Goal: Task Accomplishment & Management: Manage account settings

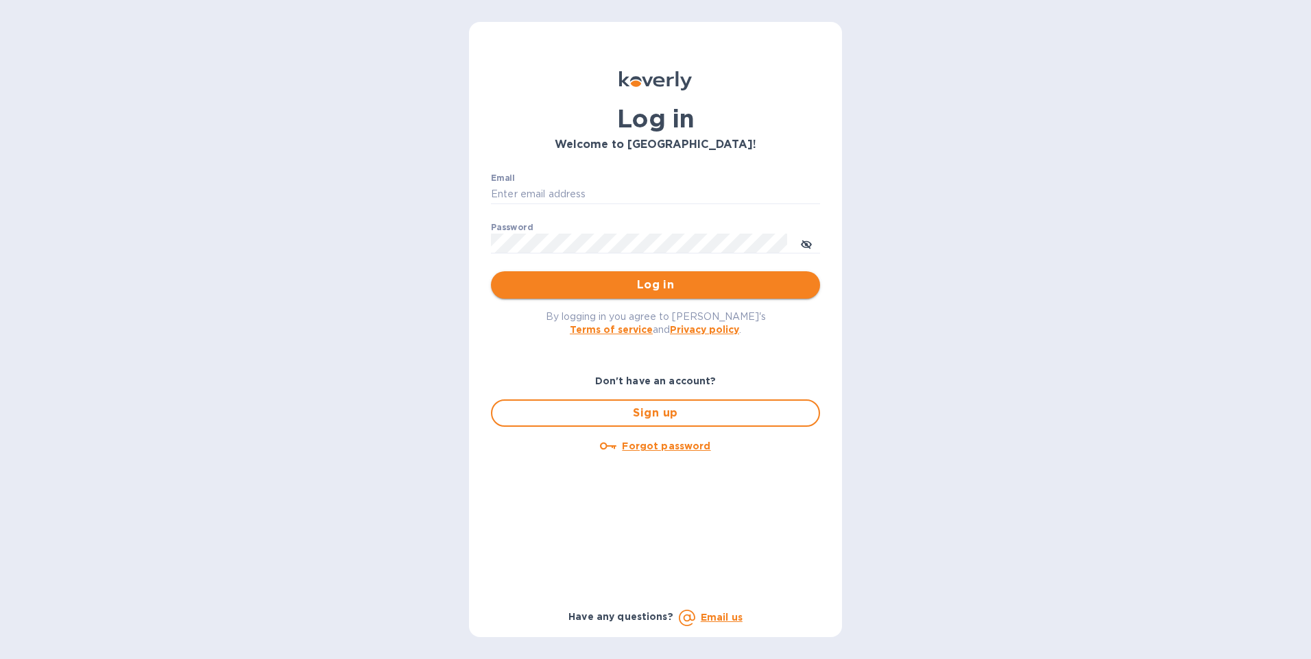
type input "gzall@zallandsons.com"
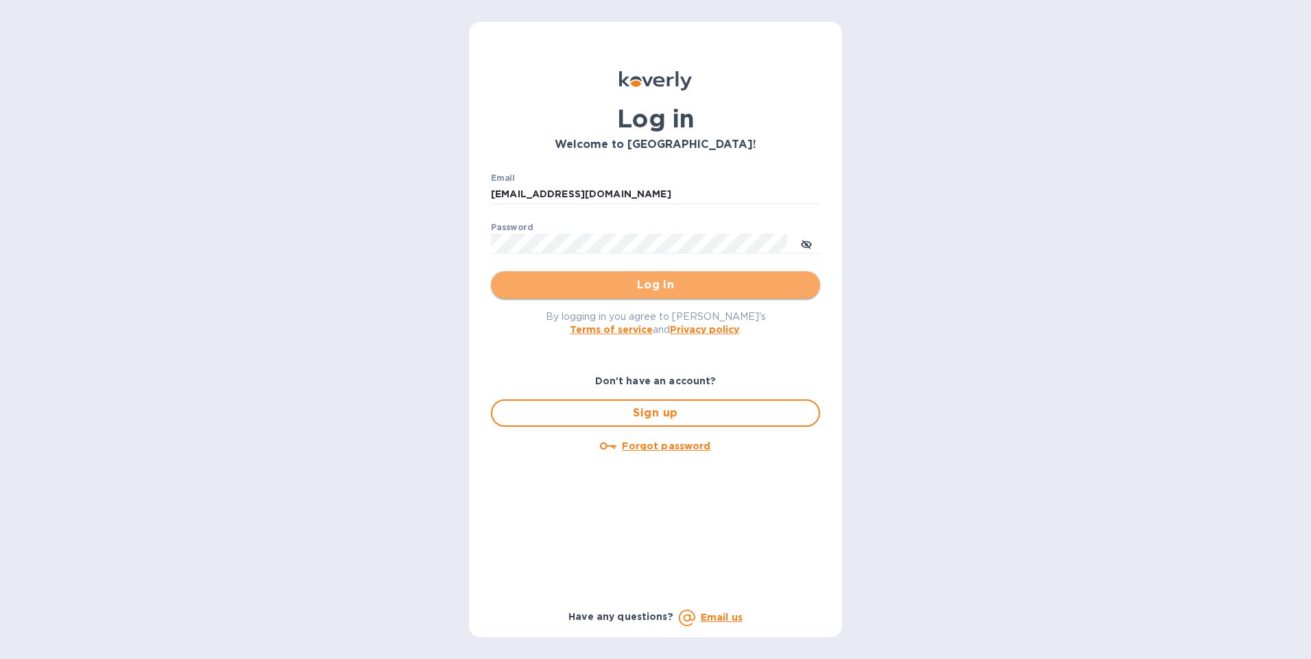
click at [573, 286] on span "Log in" at bounding box center [655, 285] width 307 height 16
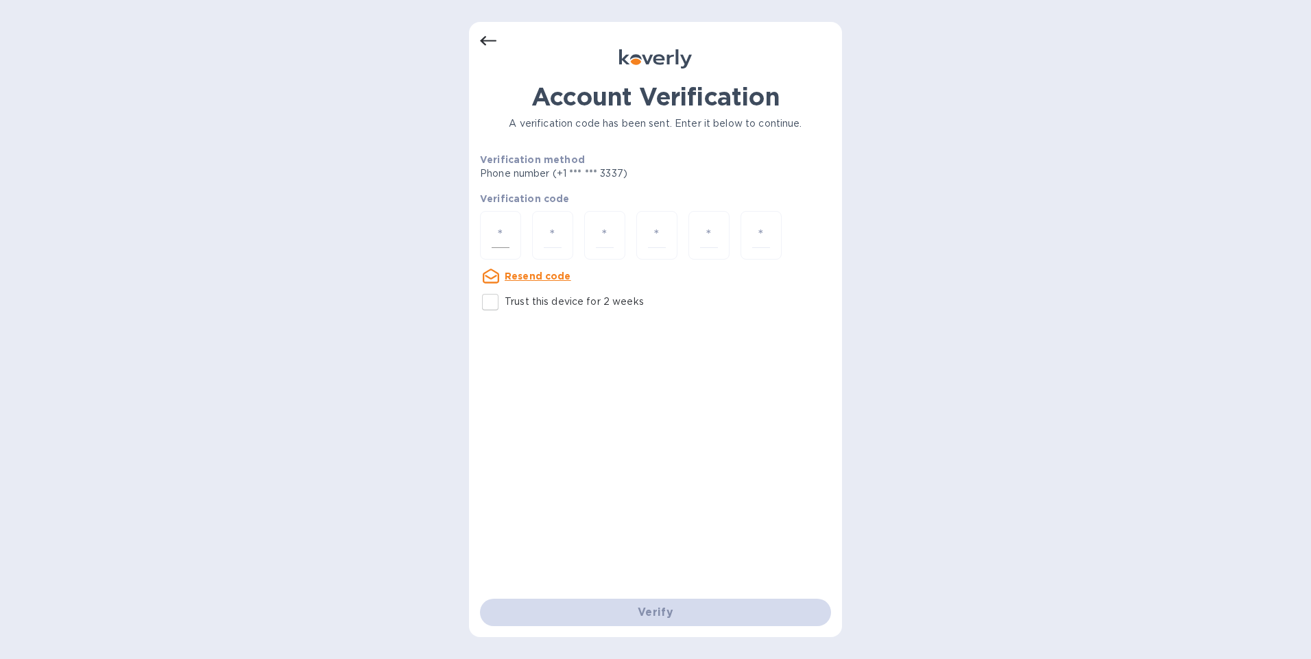
click at [512, 226] on div at bounding box center [500, 235] width 41 height 49
type input "6"
type input "5"
type input "1"
type input "7"
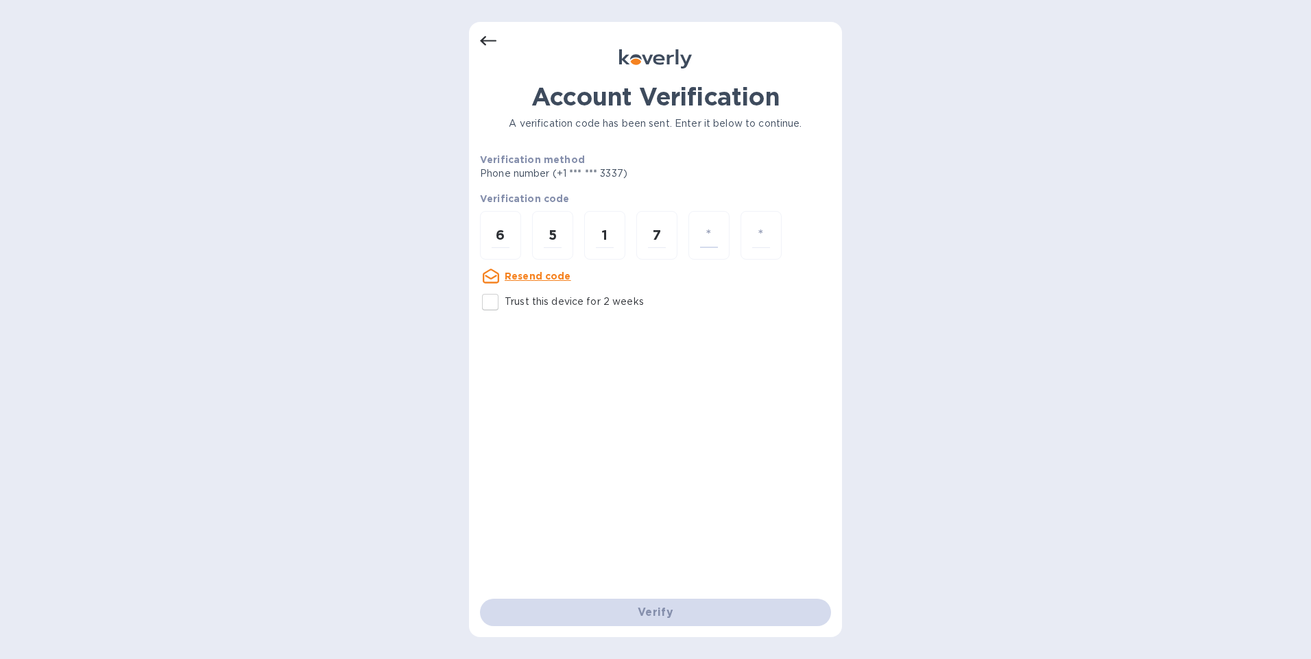
type input "4"
type input "1"
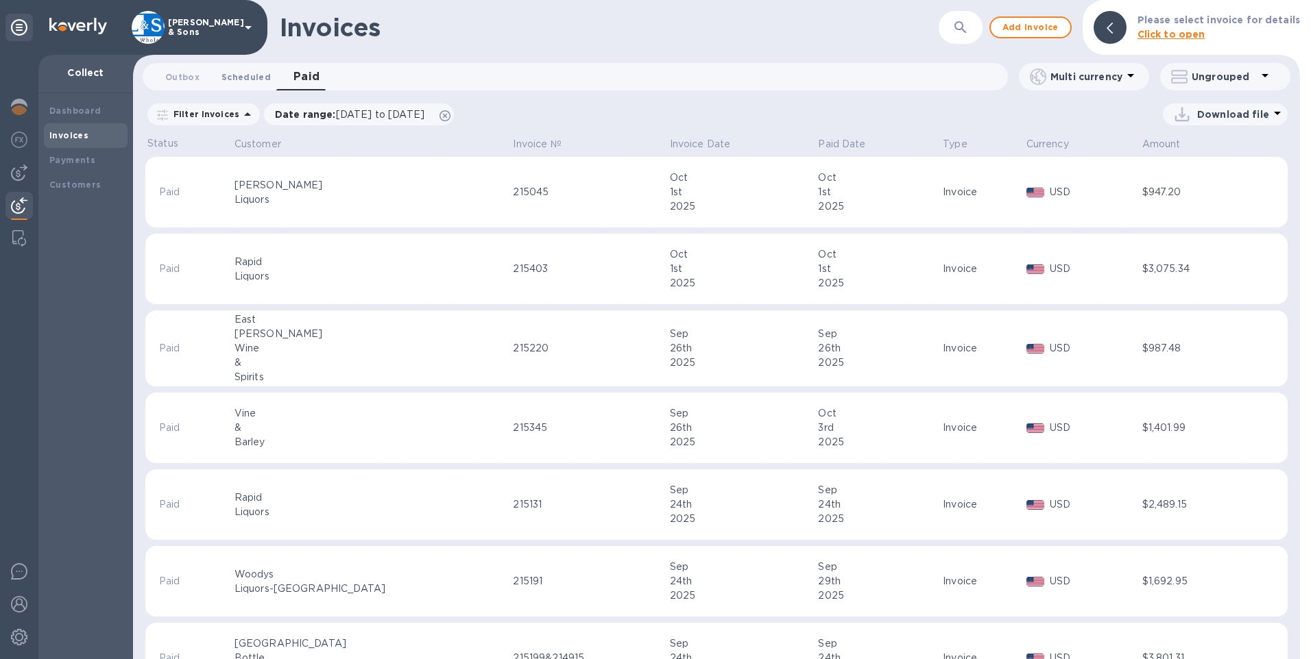
click at [253, 77] on span "Scheduled 0" at bounding box center [245, 77] width 49 height 14
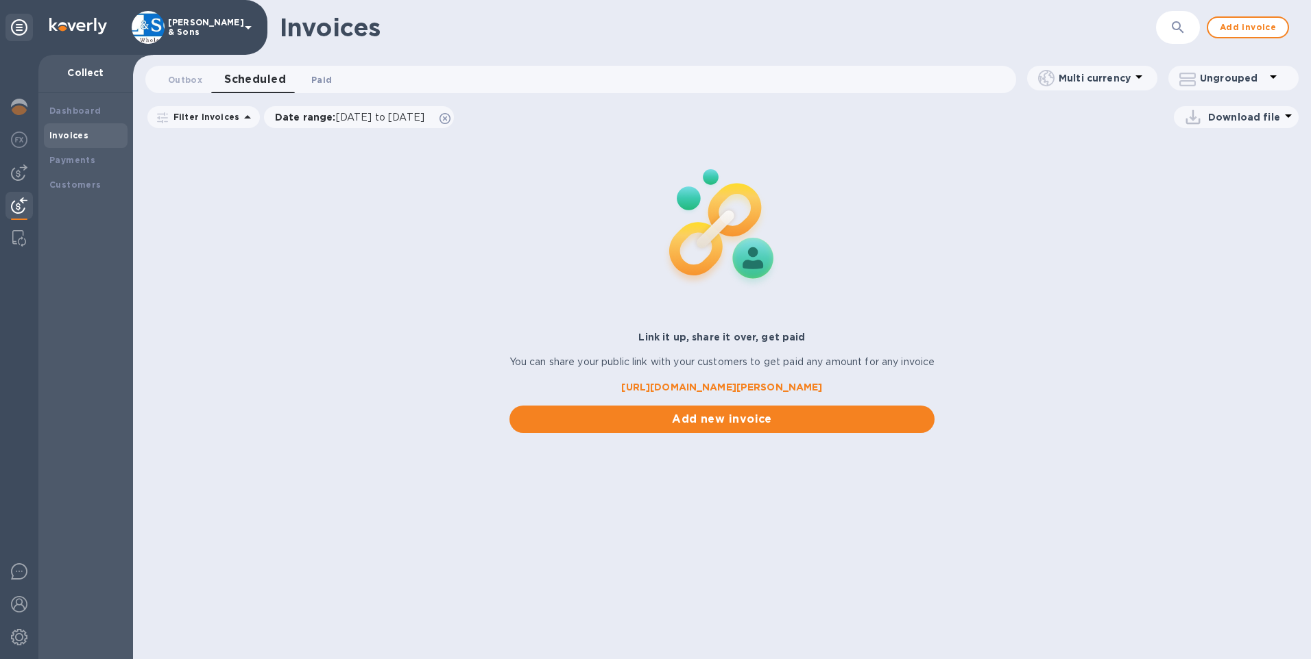
click at [317, 76] on span "Paid 0" at bounding box center [321, 80] width 21 height 14
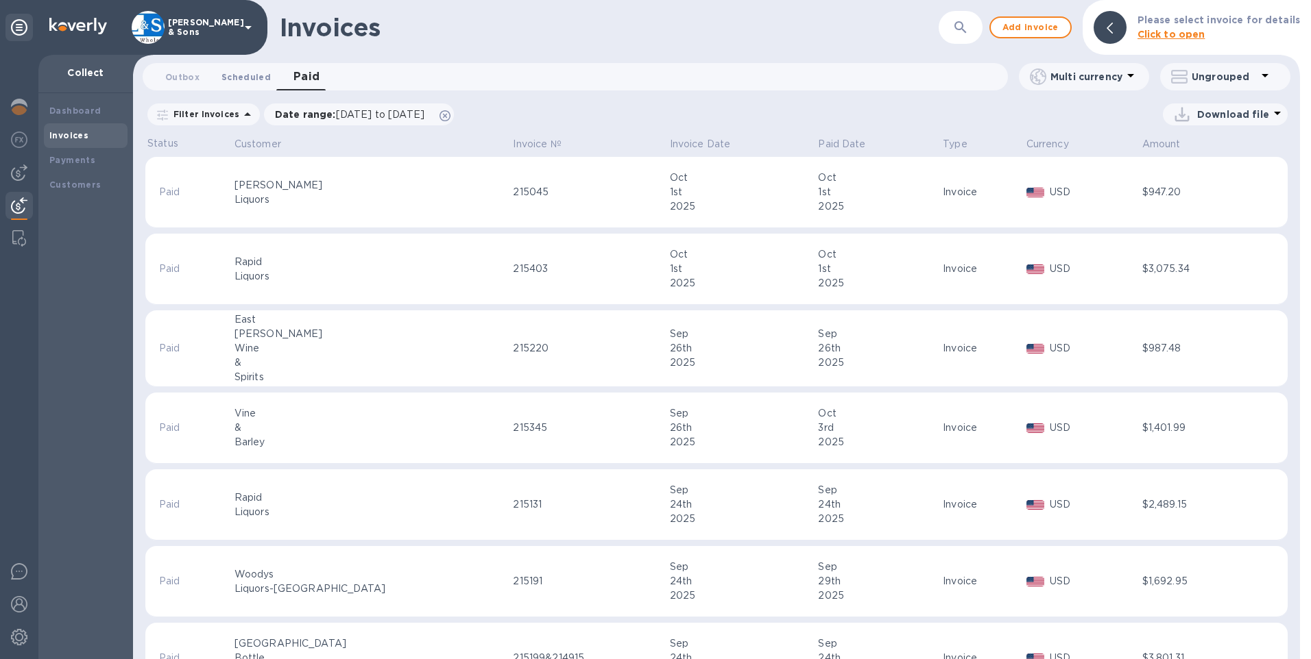
click at [240, 77] on span "Scheduled 0" at bounding box center [245, 77] width 49 height 14
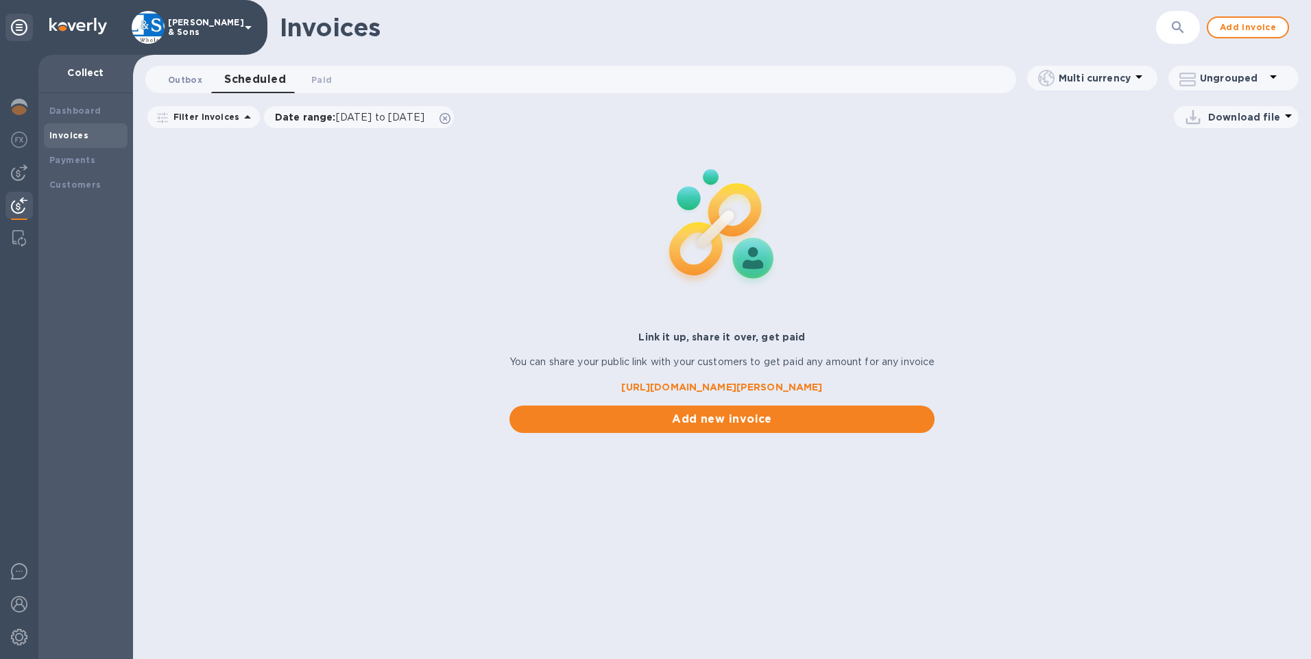
click at [182, 83] on span "Outbox 0" at bounding box center [185, 80] width 34 height 14
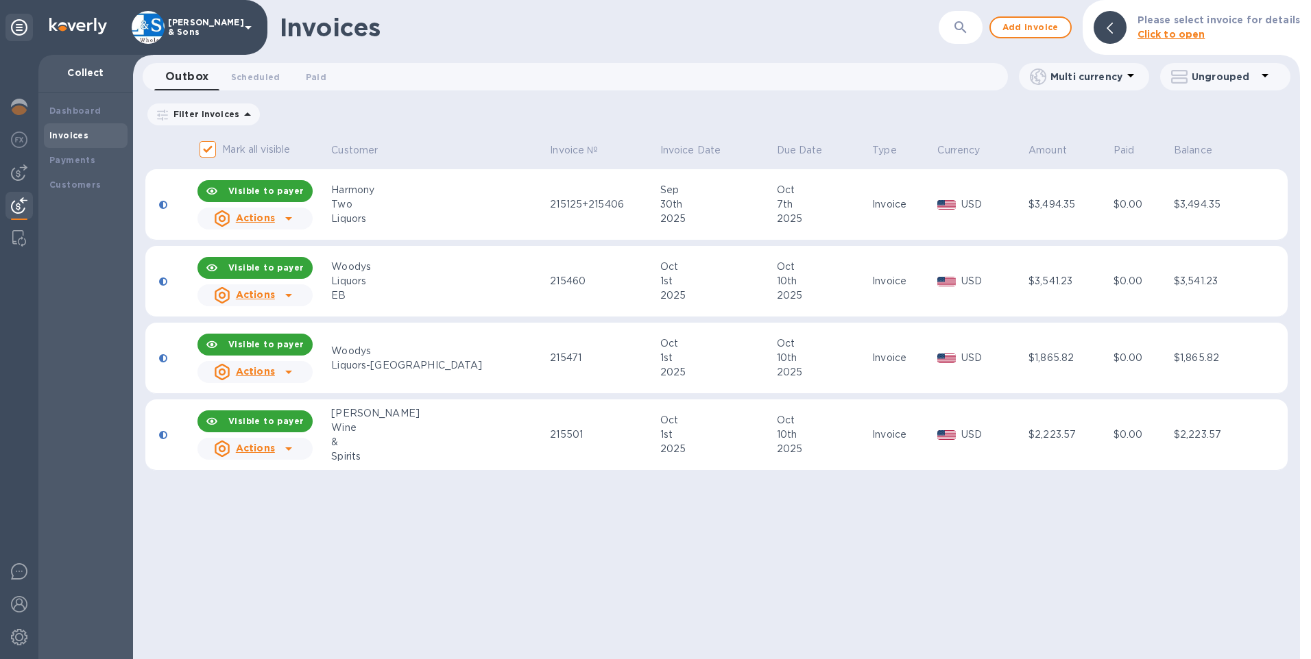
click at [248, 80] on span "Scheduled 0" at bounding box center [255, 77] width 49 height 14
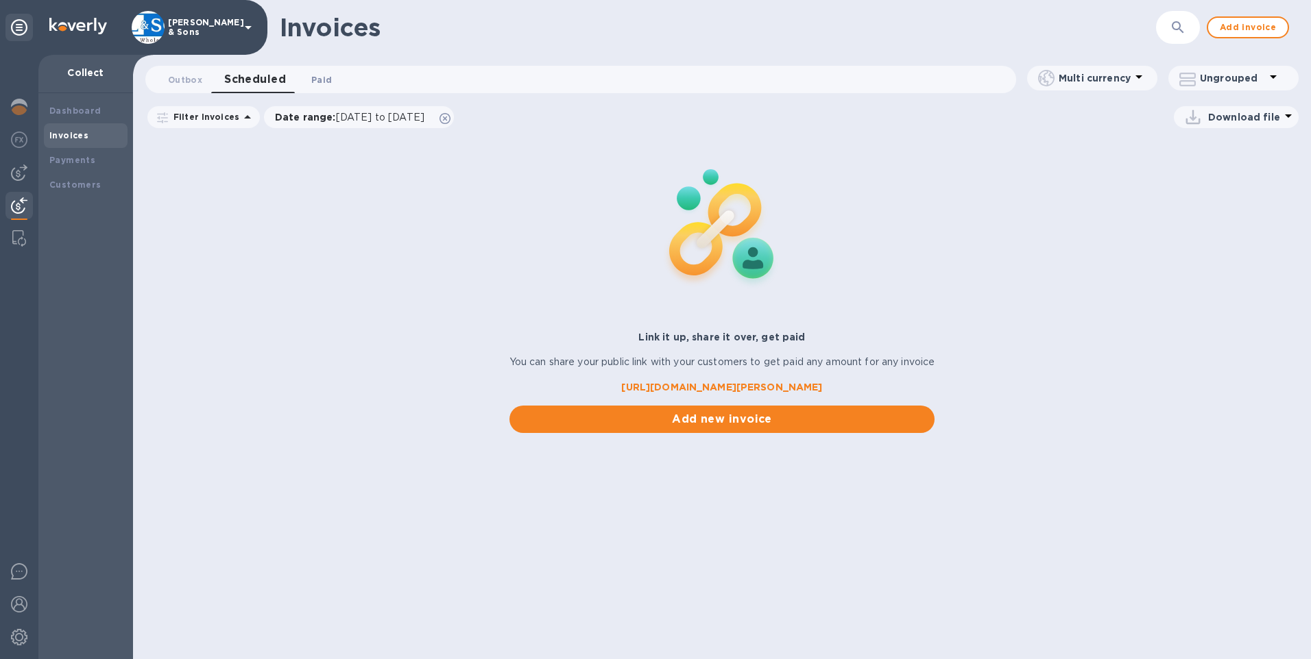
click at [324, 86] on span "Paid 0" at bounding box center [321, 80] width 21 height 14
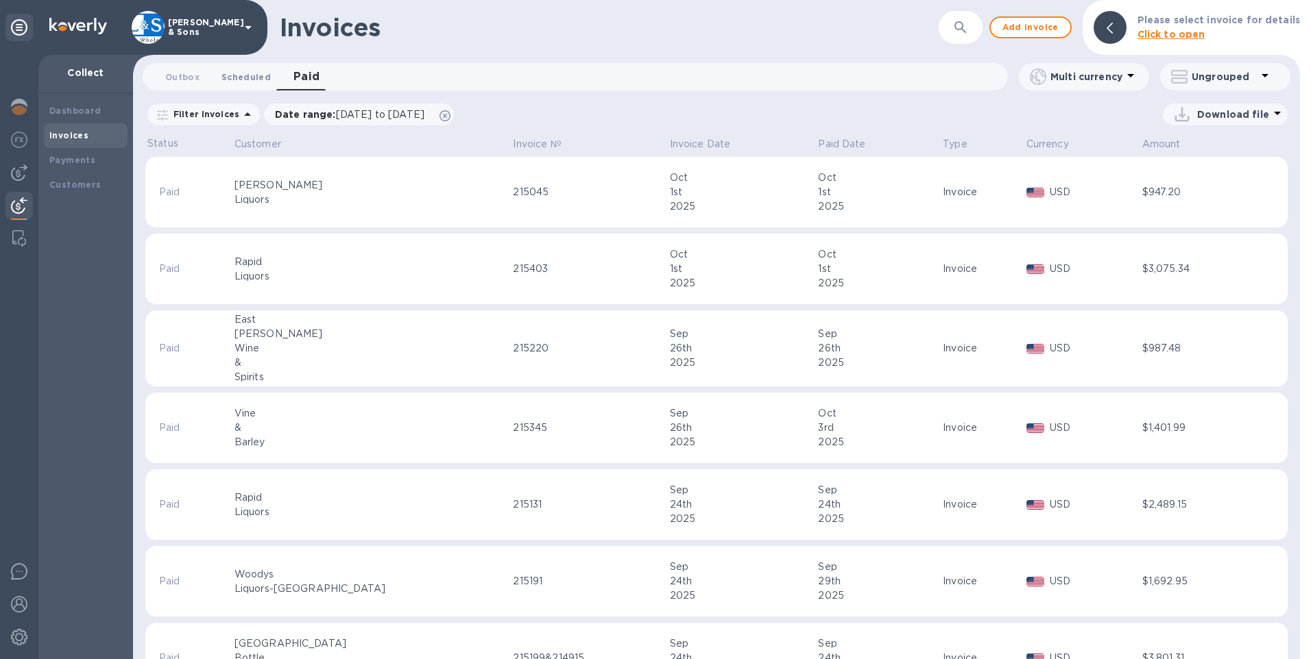
click at [253, 80] on span "Scheduled 0" at bounding box center [245, 77] width 49 height 14
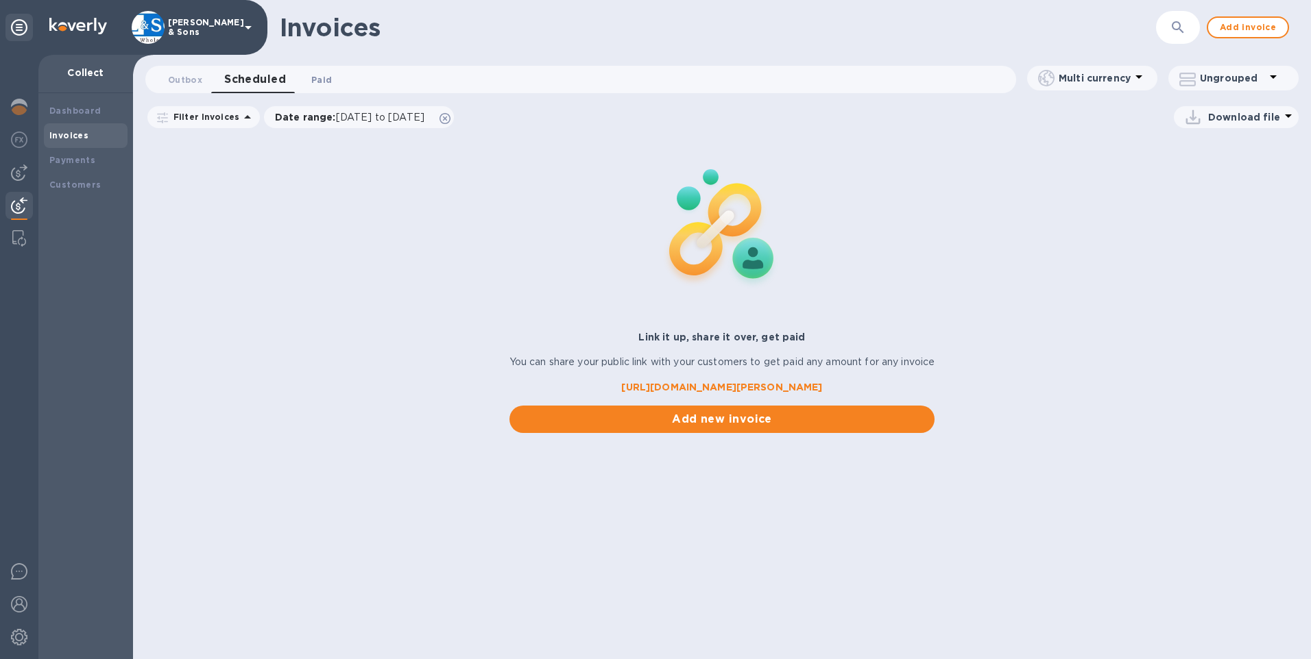
click at [315, 87] on button "Paid 0" at bounding box center [321, 79] width 49 height 27
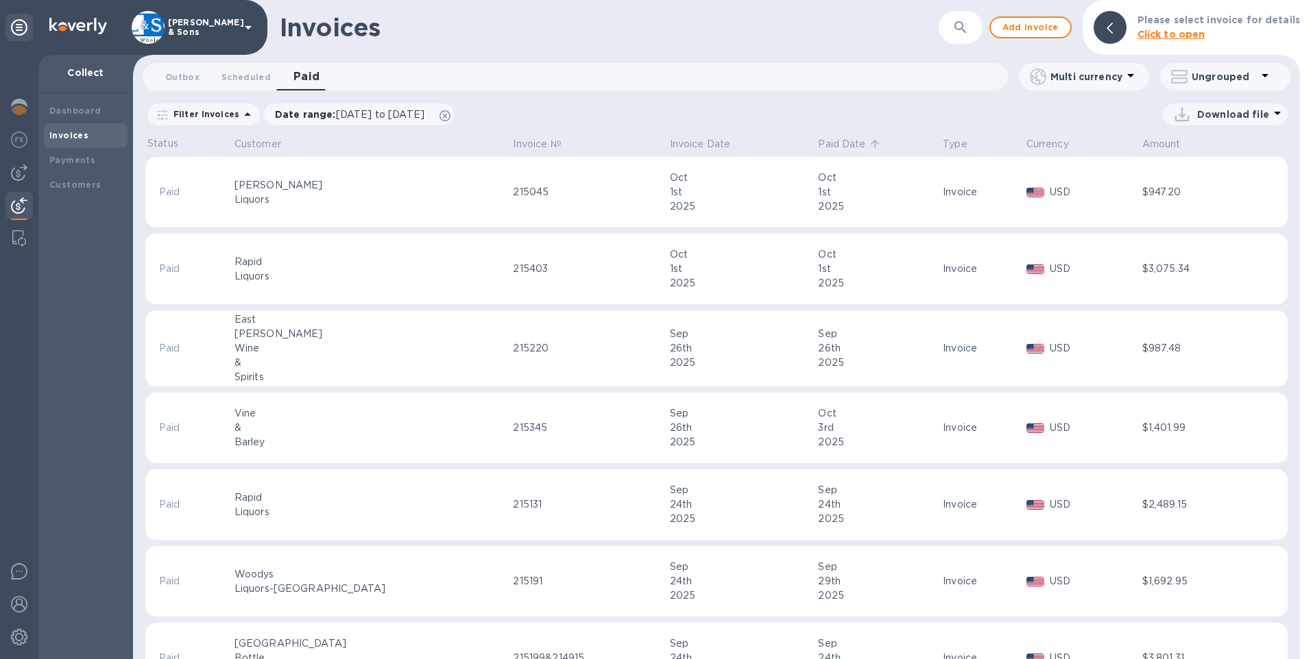
click at [818, 147] on p "Paid Date" at bounding box center [841, 144] width 47 height 14
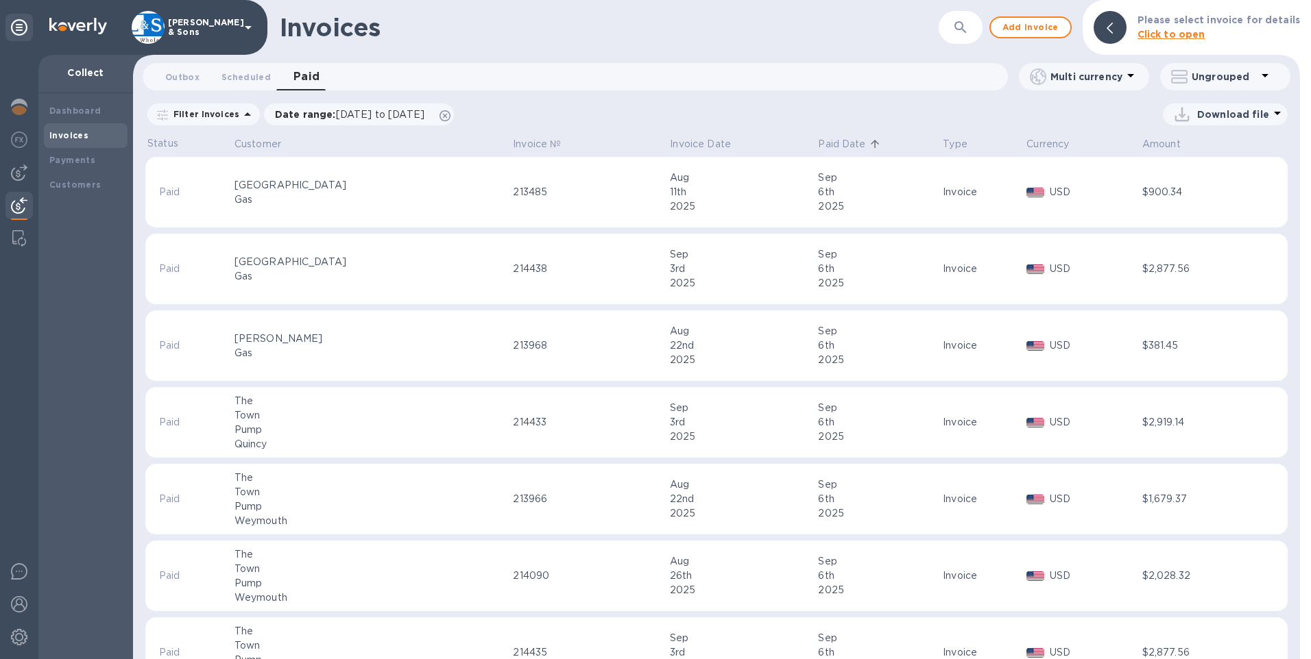
click at [818, 149] on p "Paid Date" at bounding box center [841, 144] width 47 height 14
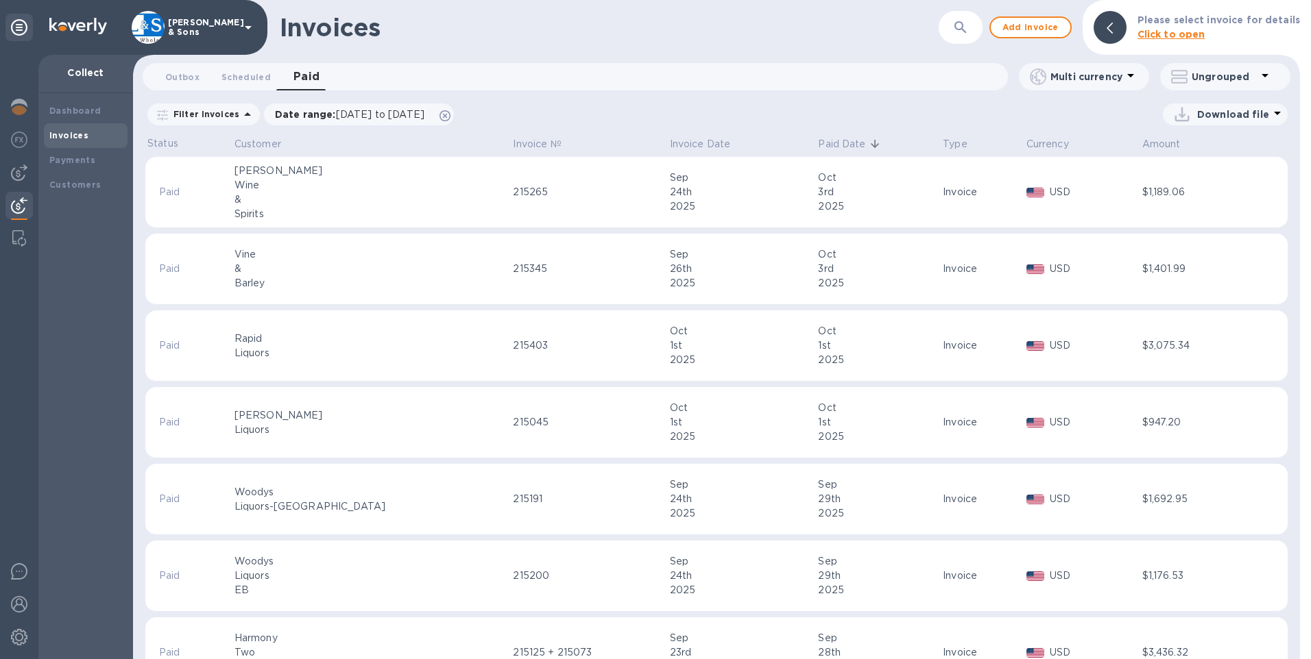
click at [818, 145] on p "Paid Date" at bounding box center [841, 144] width 47 height 14
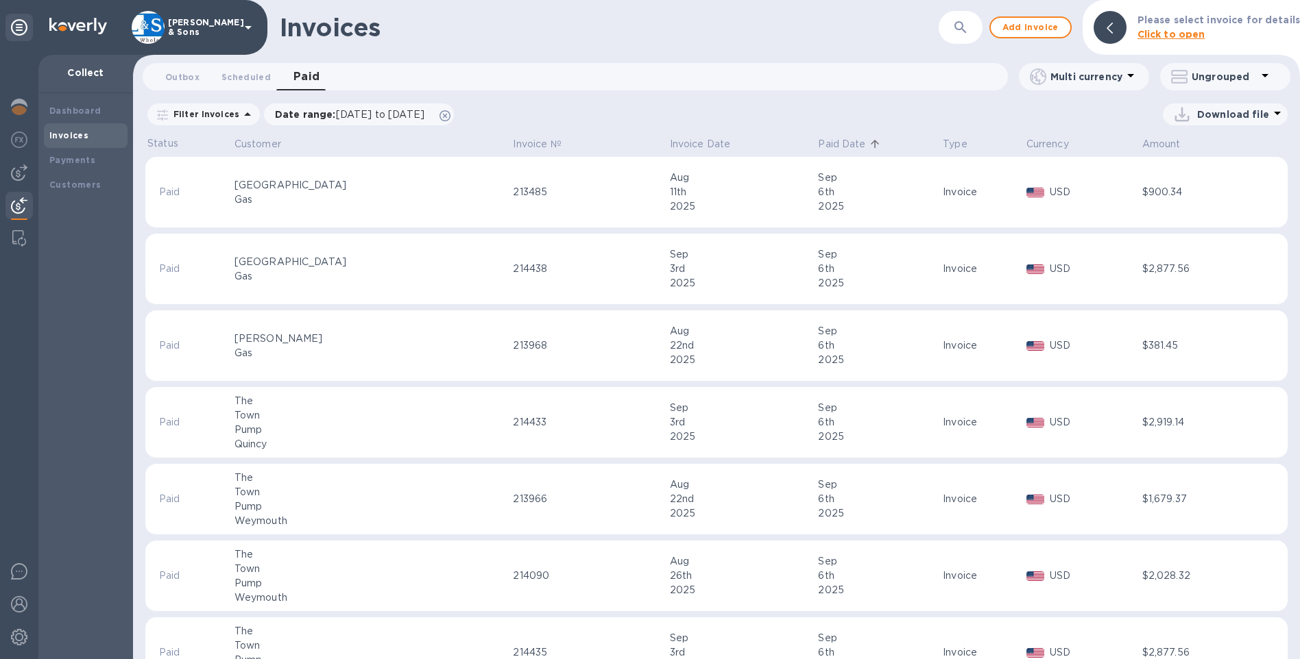
click at [818, 145] on p "Paid Date" at bounding box center [841, 144] width 47 height 14
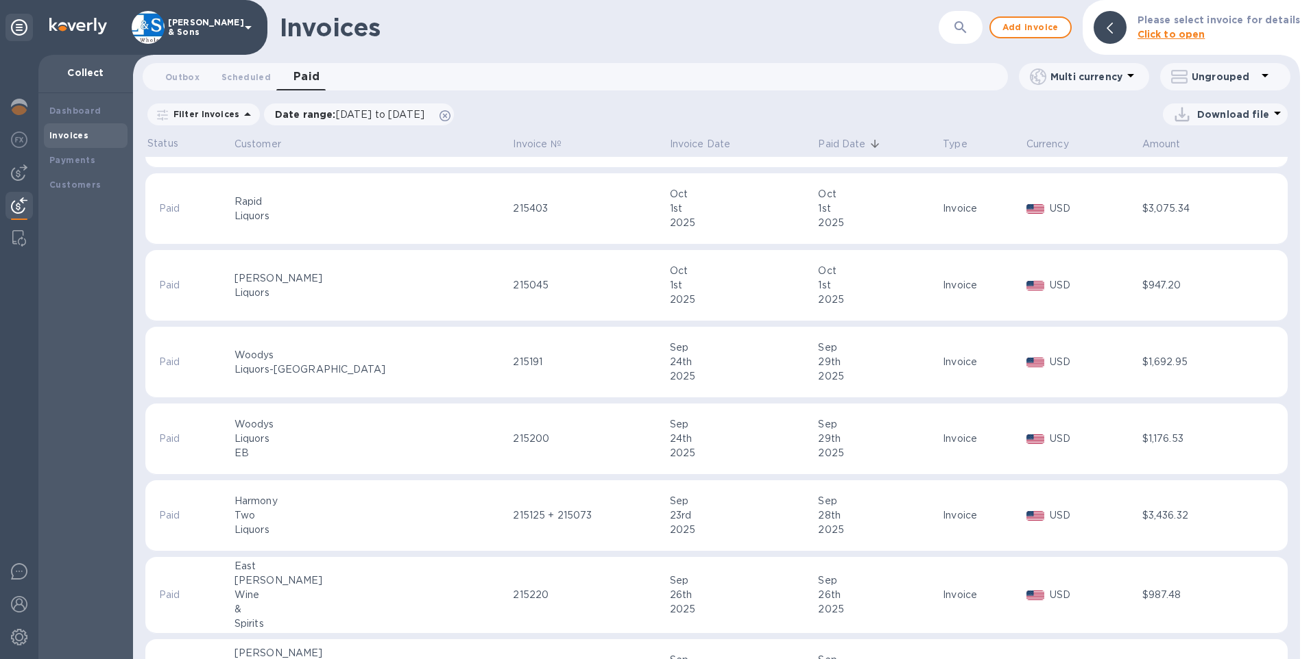
scroll to position [206, 0]
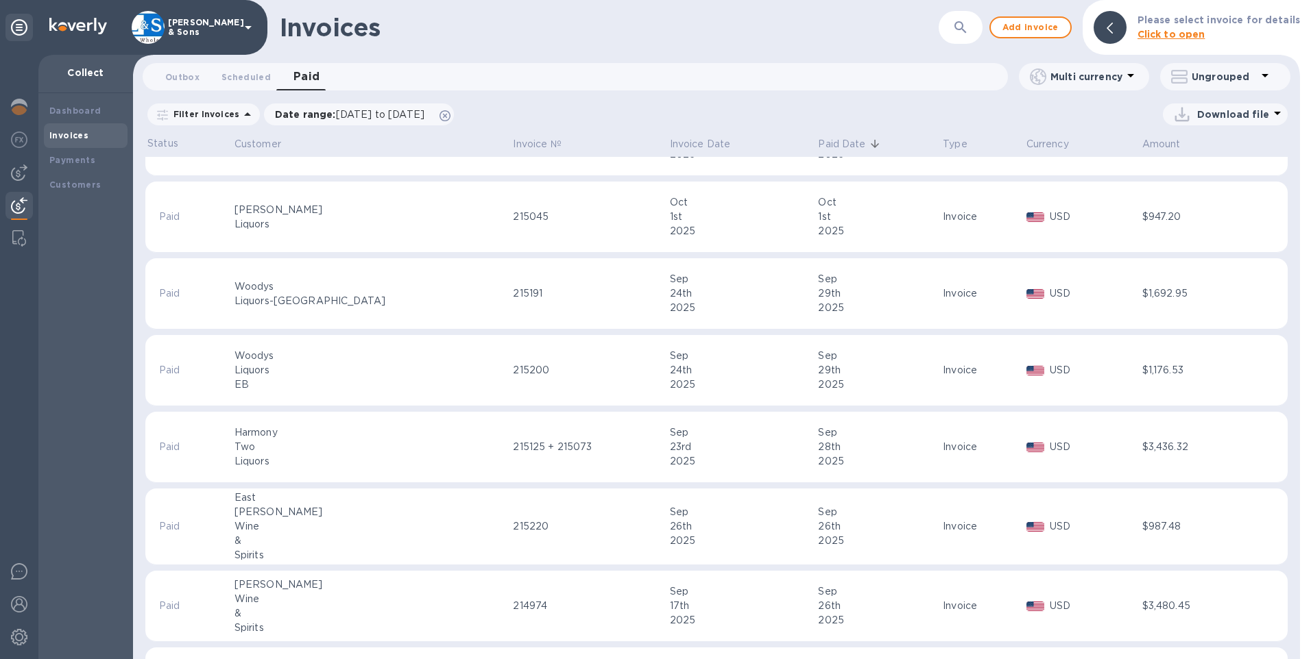
click at [1233, 113] on p "Download file" at bounding box center [1233, 115] width 72 height 14
click at [1203, 152] on li "XLSX file" at bounding box center [1225, 147] width 93 height 38
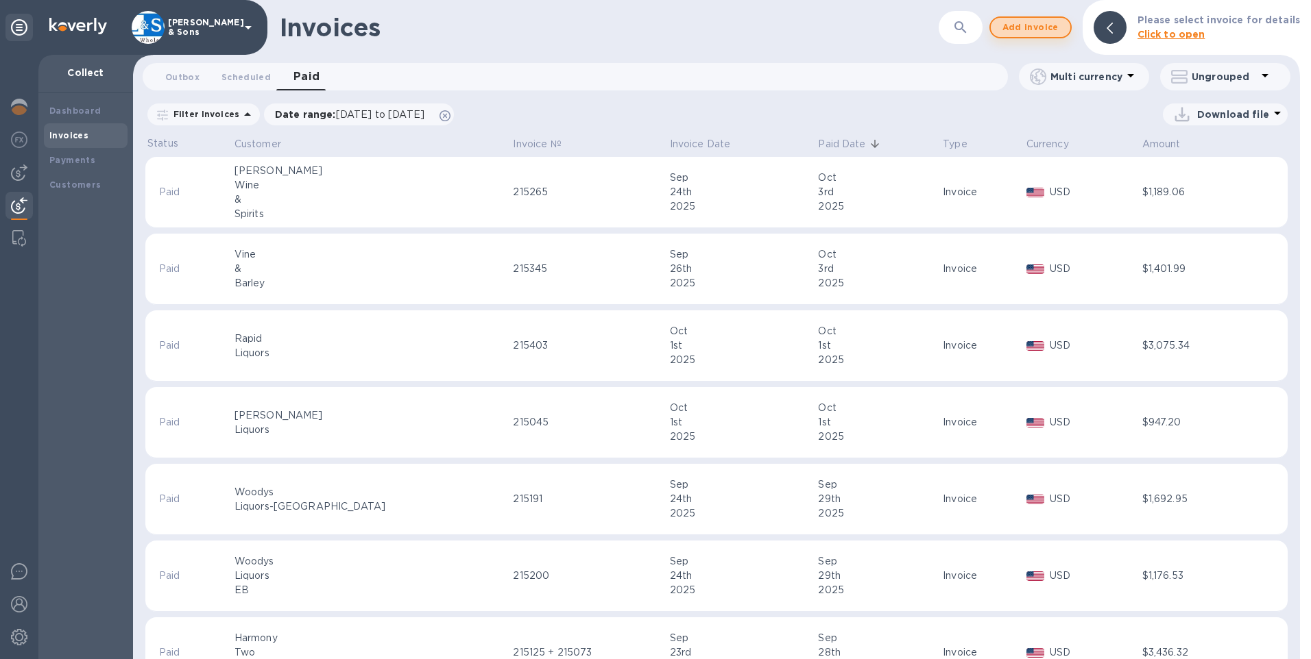
click at [1039, 32] on span "Add invoice" at bounding box center [1031, 27] width 58 height 16
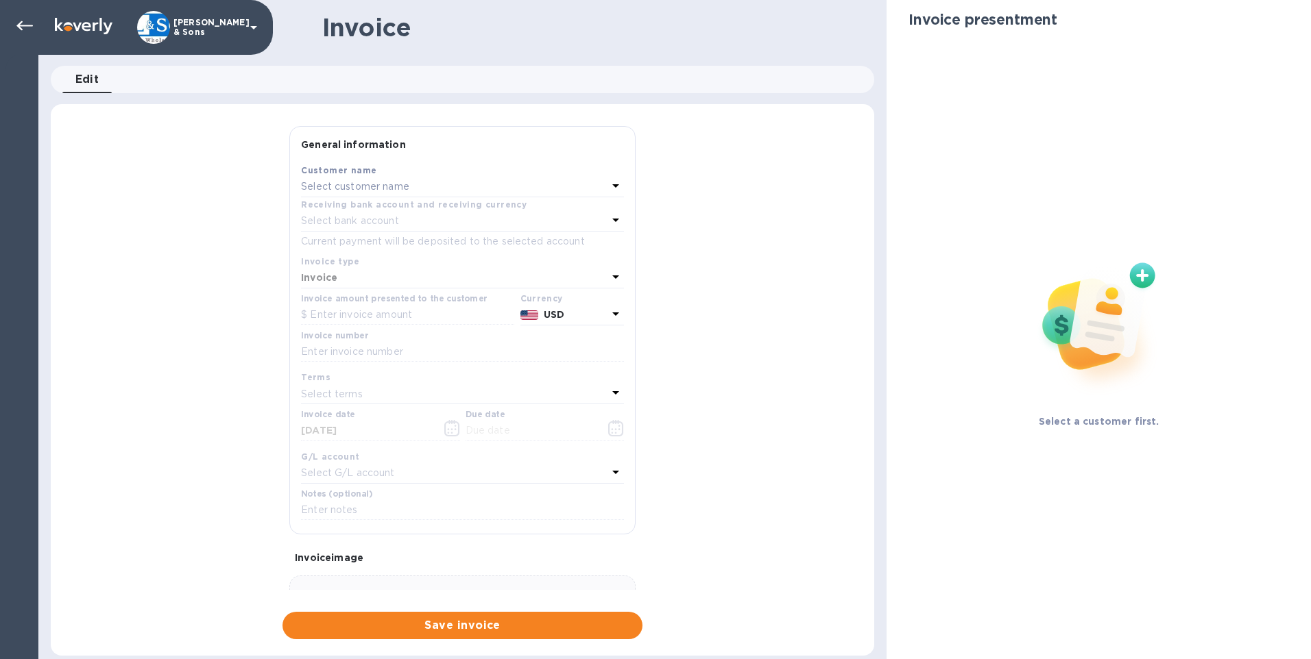
click at [353, 187] on p "Select customer name" at bounding box center [355, 187] width 108 height 14
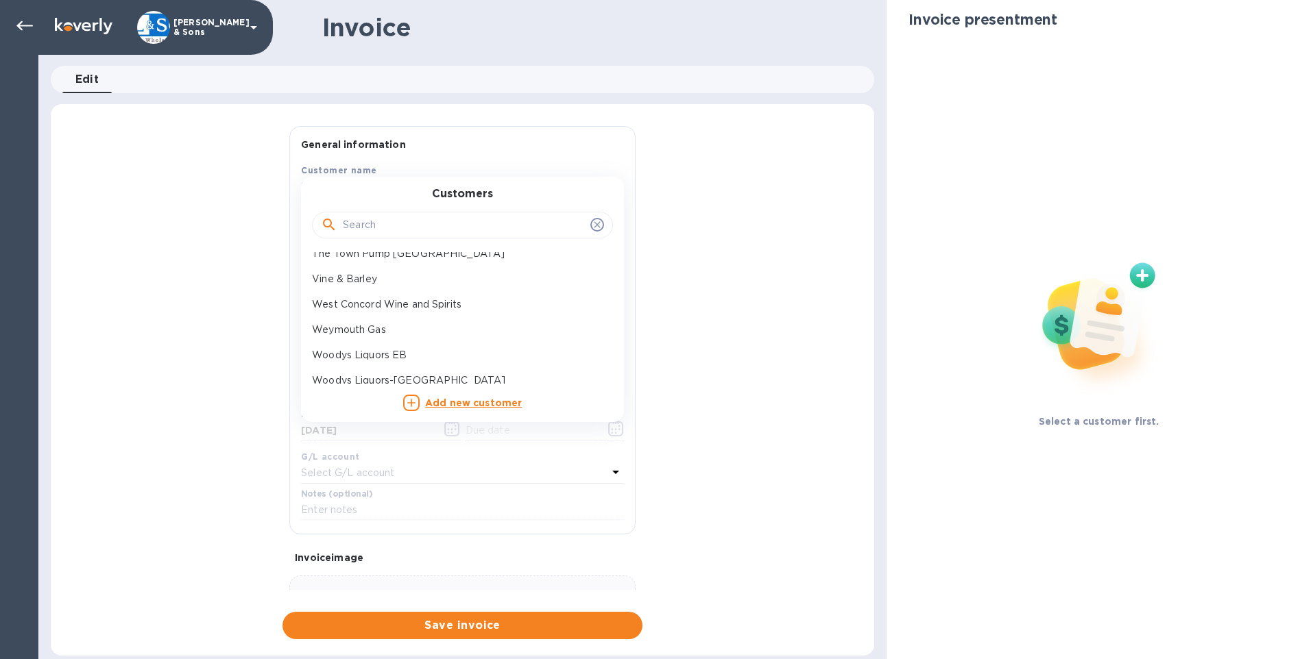
scroll to position [655, 0]
click at [332, 270] on p "Vine & Barley" at bounding box center [457, 270] width 290 height 14
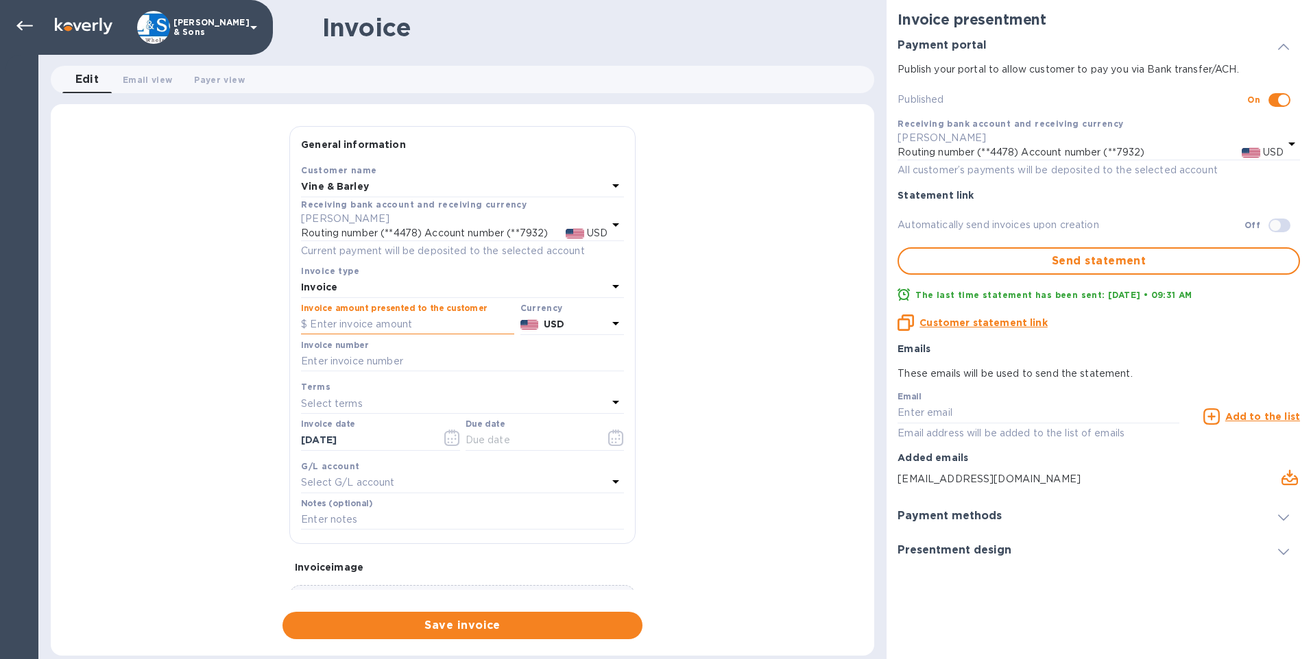
click at [341, 324] on input "text" at bounding box center [407, 325] width 213 height 21
type input "1,320.08"
click at [354, 364] on input "text" at bounding box center [462, 362] width 323 height 21
type input "215612+215633"
click at [363, 400] on div "Select terms" at bounding box center [454, 403] width 306 height 19
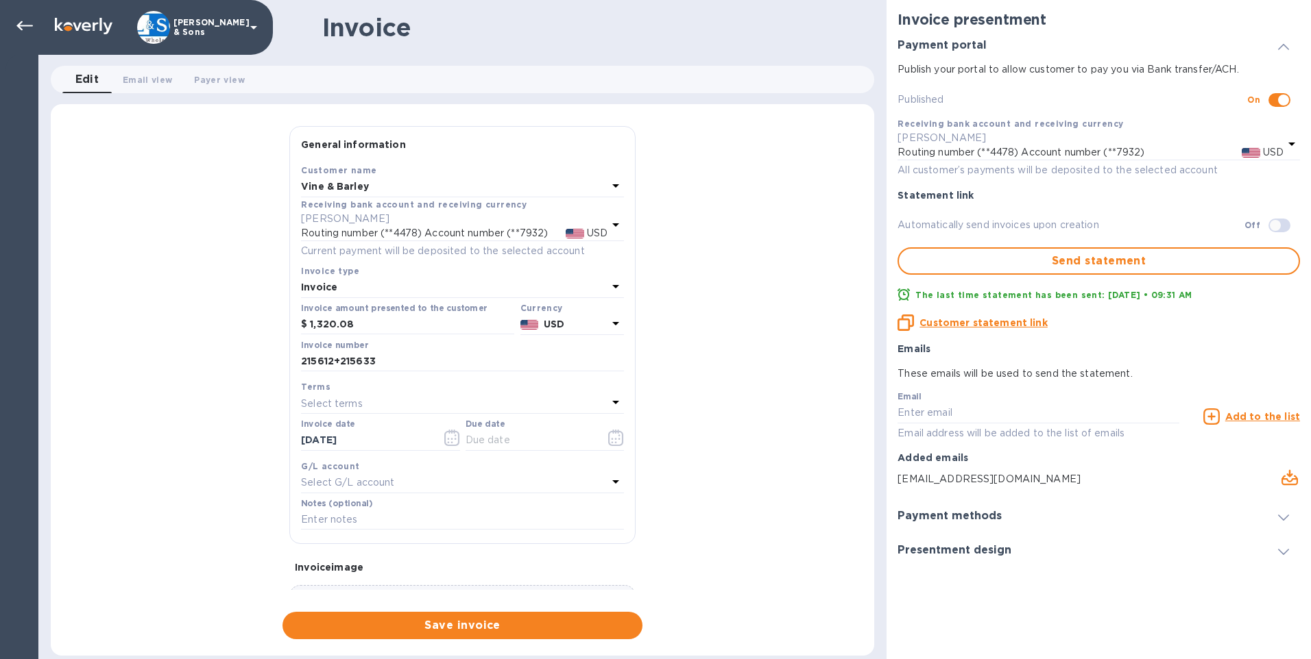
click at [202, 373] on div "General information Save Customer name Vine & Barley Receiving bank account and…" at bounding box center [462, 382] width 823 height 513
click at [446, 437] on icon "button" at bounding box center [452, 438] width 16 height 16
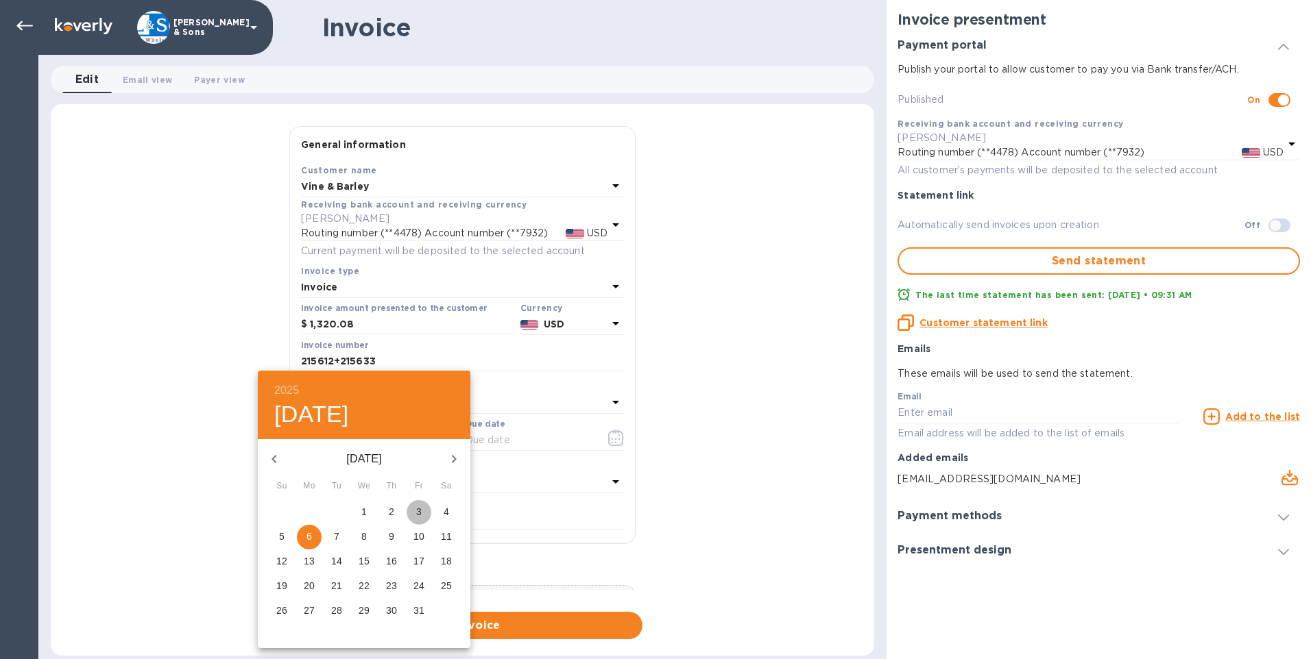
click at [422, 513] on span "3" at bounding box center [419, 512] width 25 height 14
type input "[DATE]"
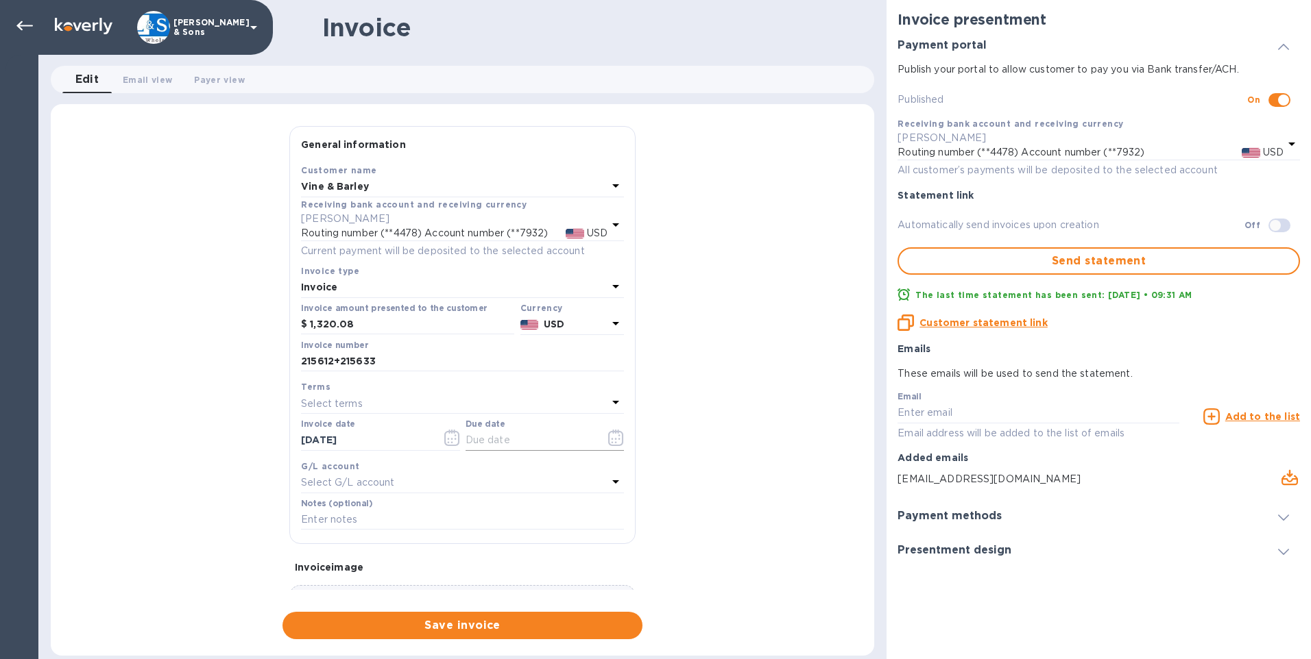
click at [618, 439] on icon "button" at bounding box center [619, 439] width 2 height 2
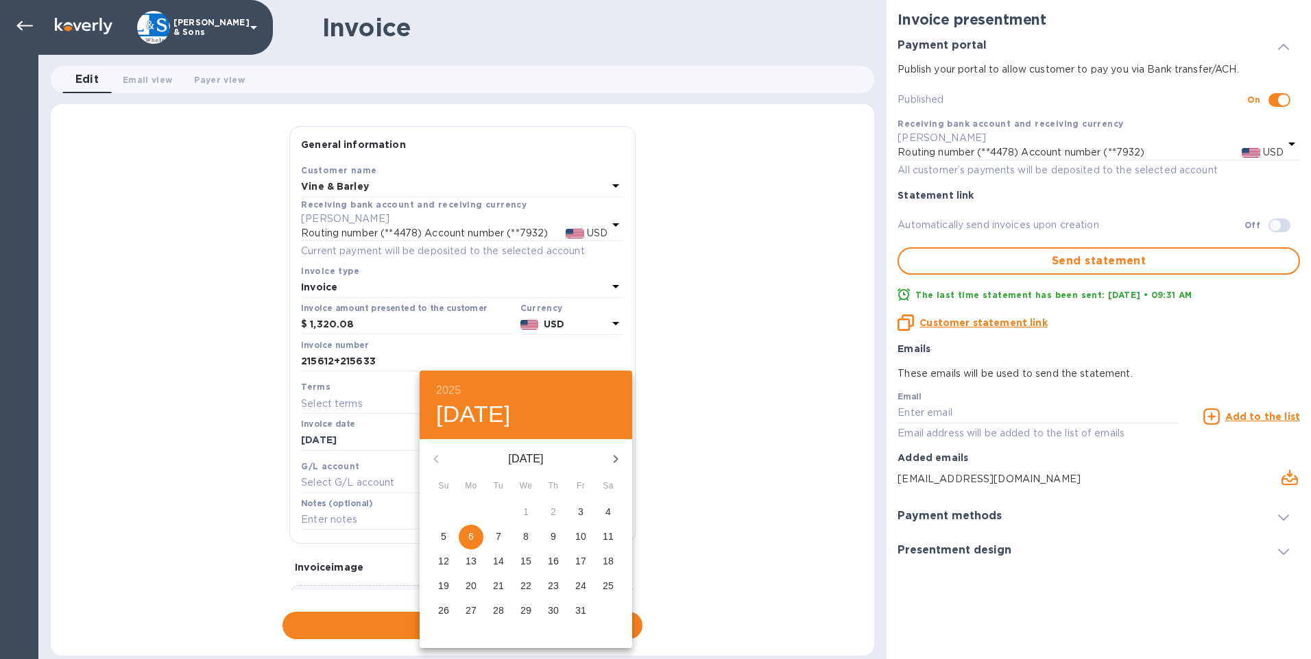
click at [580, 538] on p "10" at bounding box center [580, 537] width 11 height 14
type input "[DATE]"
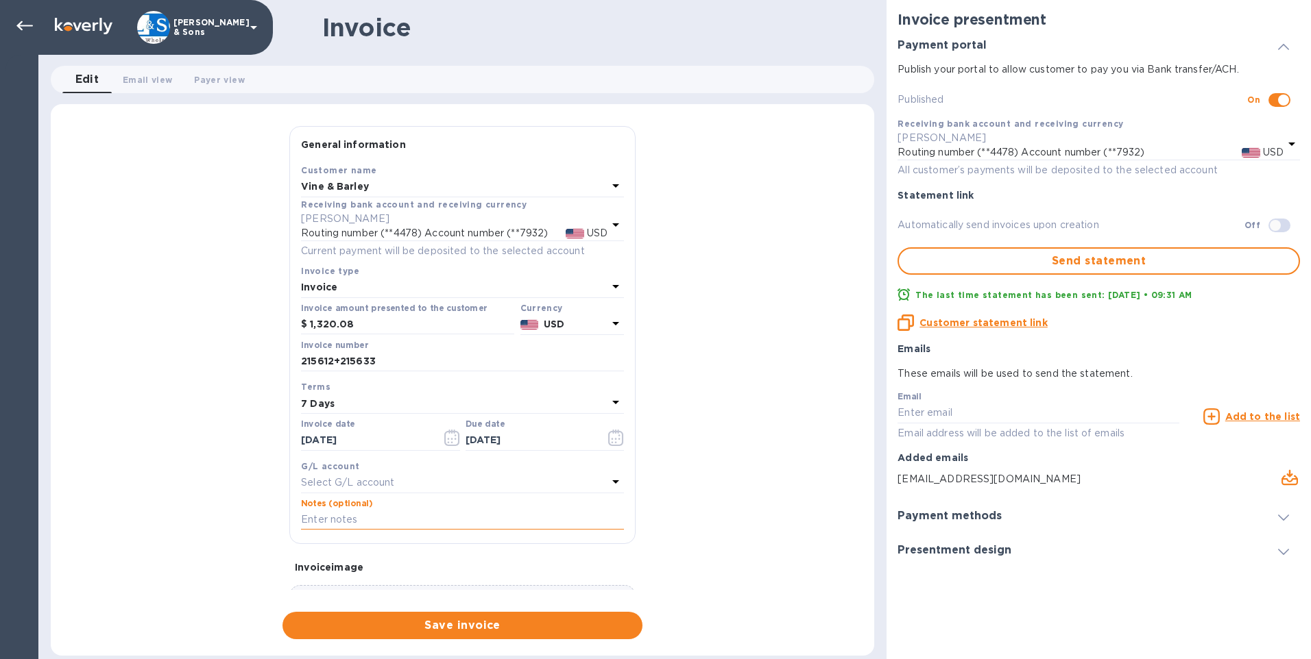
click at [385, 521] on input "text" at bounding box center [462, 520] width 323 height 21
type input "Thank You"
click at [731, 483] on div "General information Save Customer name Vine & Barley Receiving bank account and…" at bounding box center [462, 382] width 823 height 513
click at [557, 619] on span "Save invoice" at bounding box center [462, 626] width 338 height 16
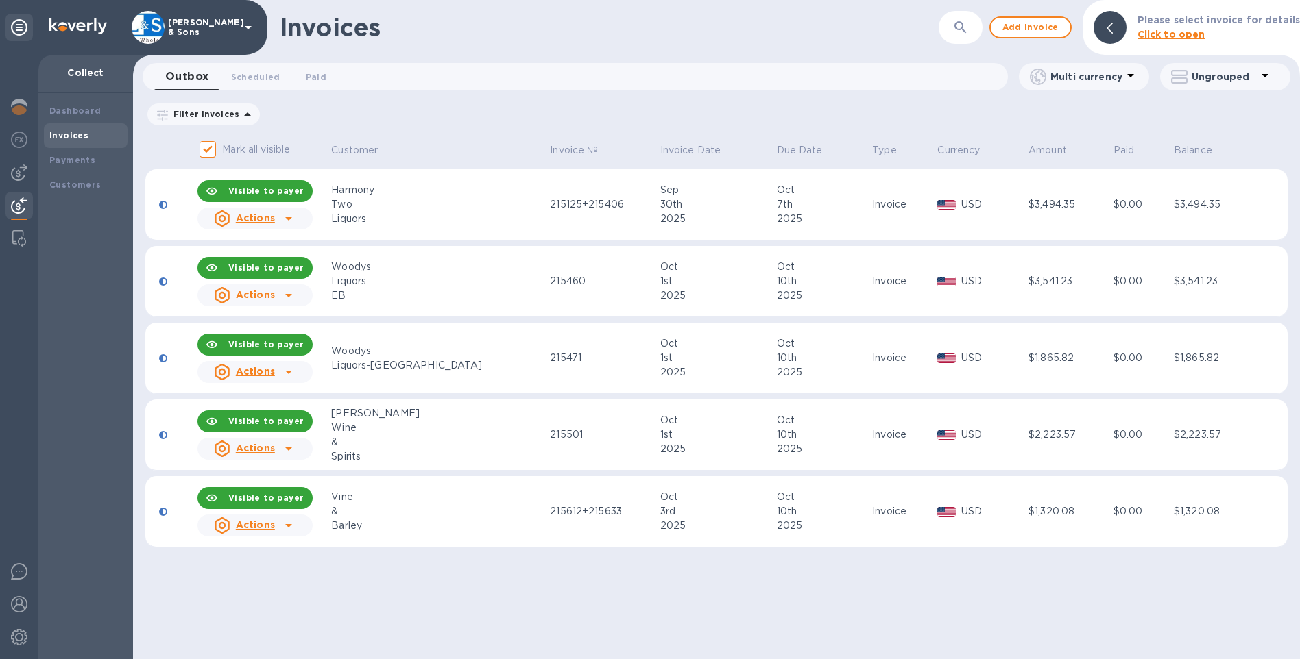
click at [292, 526] on icon at bounding box center [288, 525] width 7 height 3
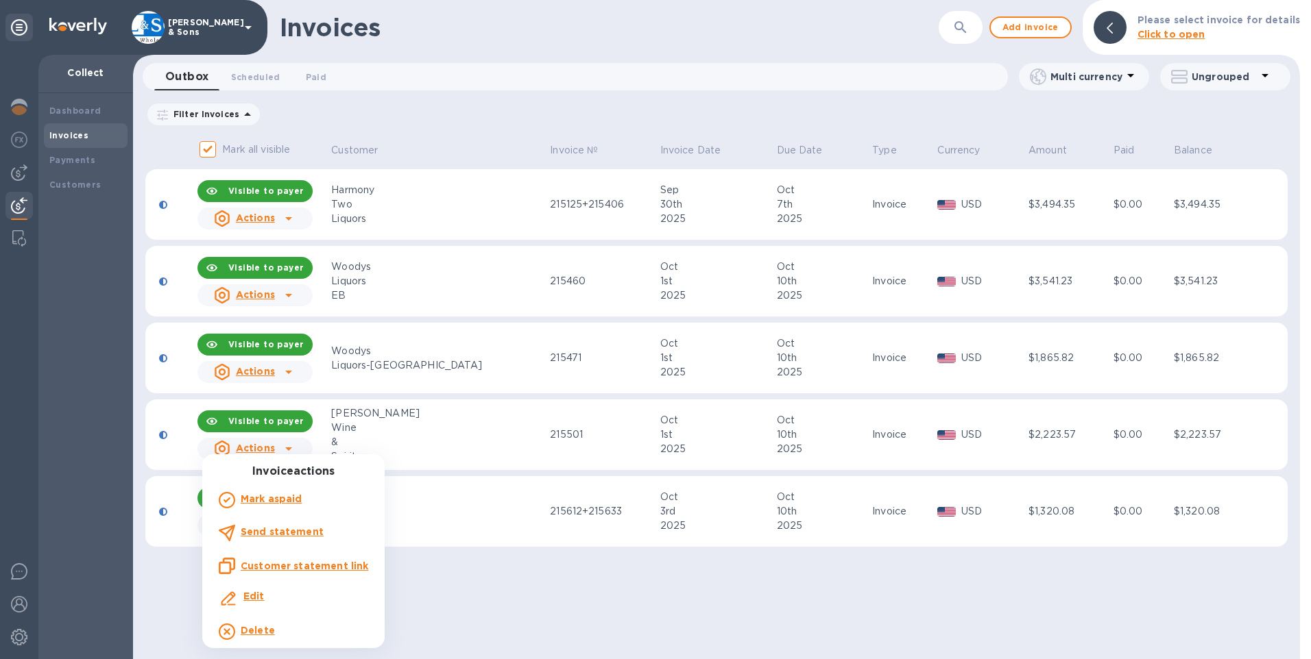
click at [284, 527] on b "Send statement" at bounding box center [282, 532] width 83 height 11
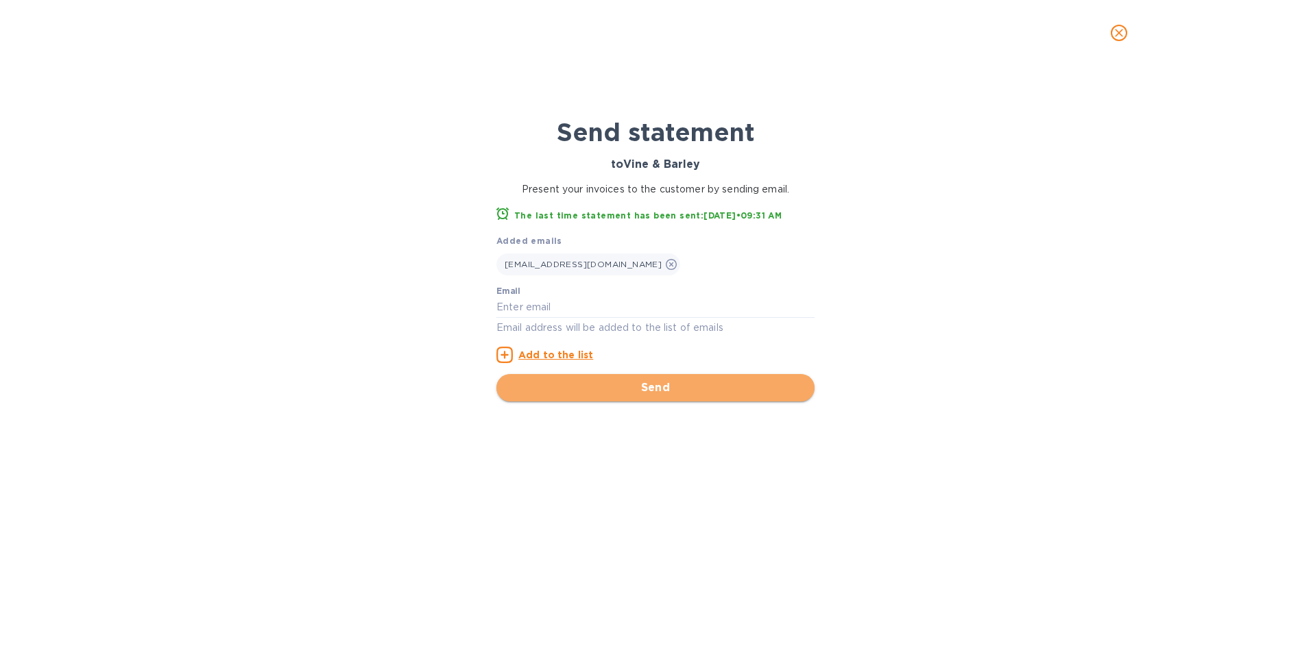
click at [590, 387] on span "Send" at bounding box center [655, 388] width 296 height 16
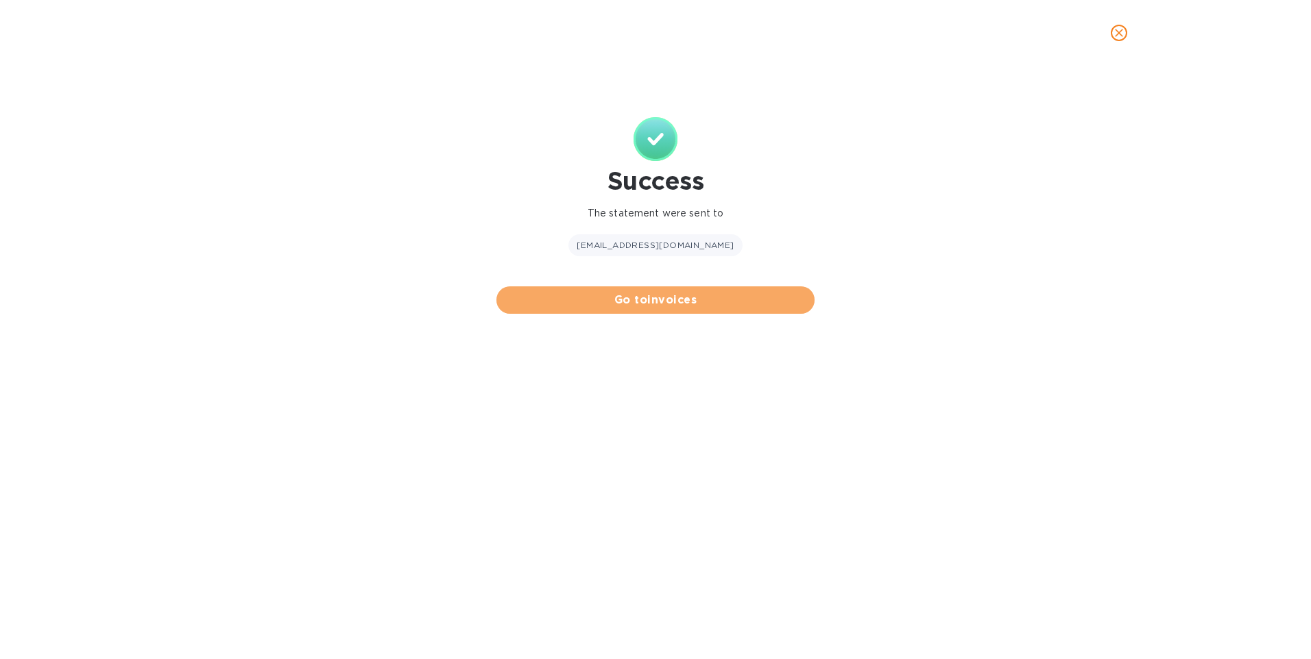
click at [644, 306] on span "Go to invoices" at bounding box center [655, 300] width 296 height 16
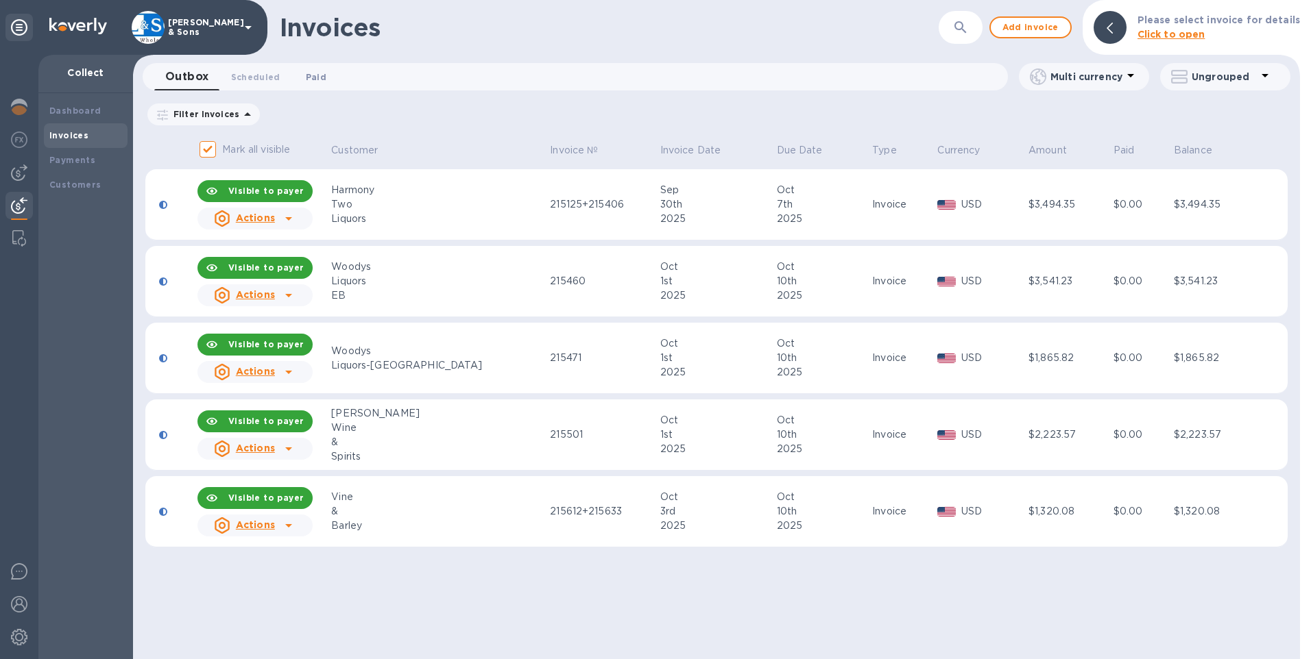
click at [309, 75] on span "Paid 0" at bounding box center [316, 77] width 21 height 14
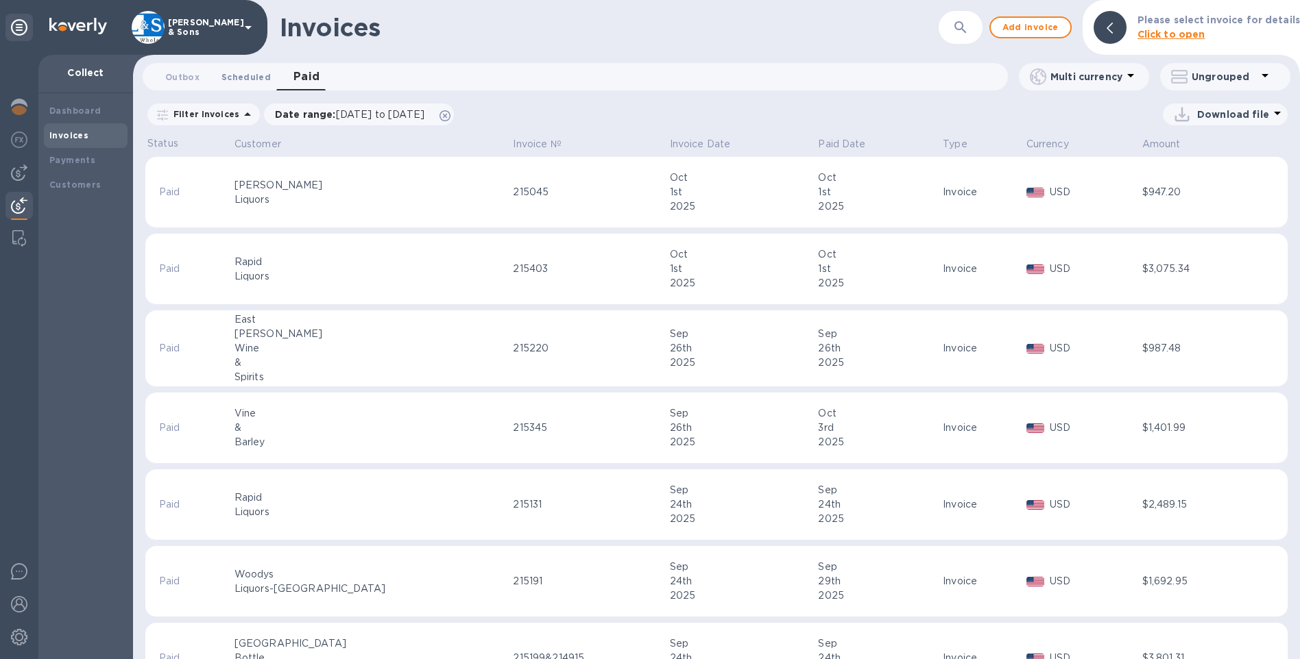
click at [248, 76] on span "Scheduled 0" at bounding box center [245, 77] width 49 height 14
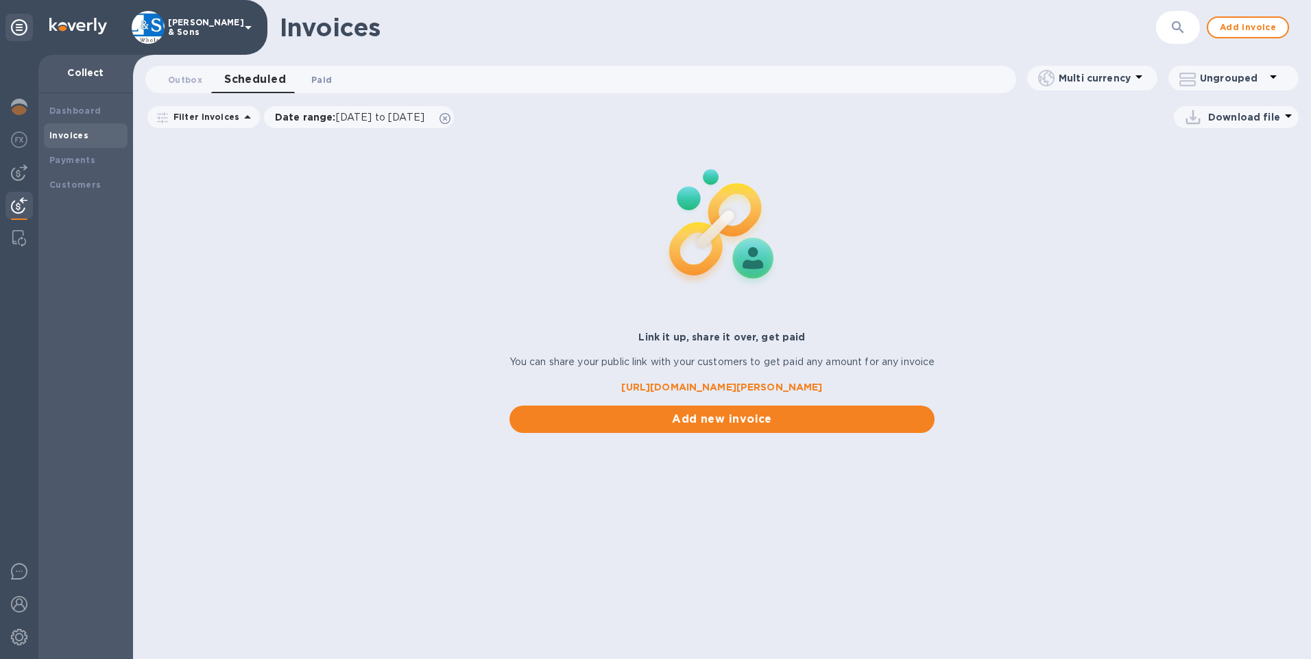
click at [316, 84] on span "Paid 0" at bounding box center [321, 80] width 21 height 14
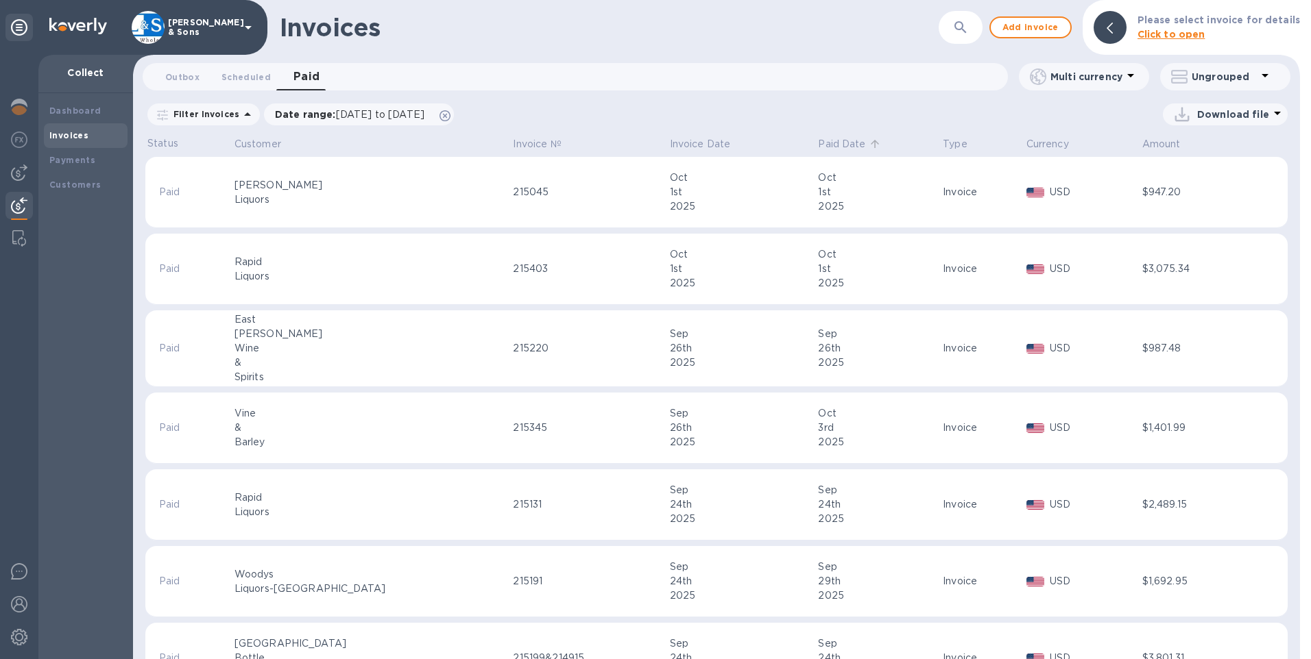
click at [818, 146] on p "Paid Date" at bounding box center [841, 144] width 47 height 14
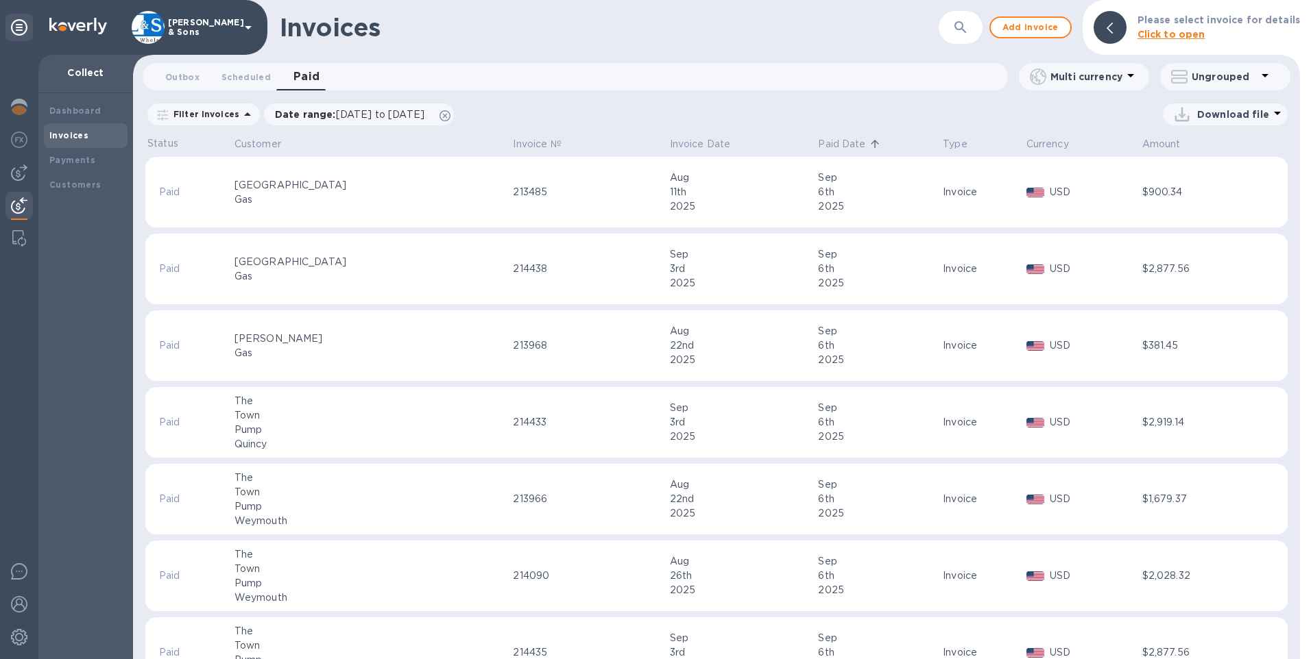
click at [818, 144] on p "Paid Date" at bounding box center [841, 144] width 47 height 14
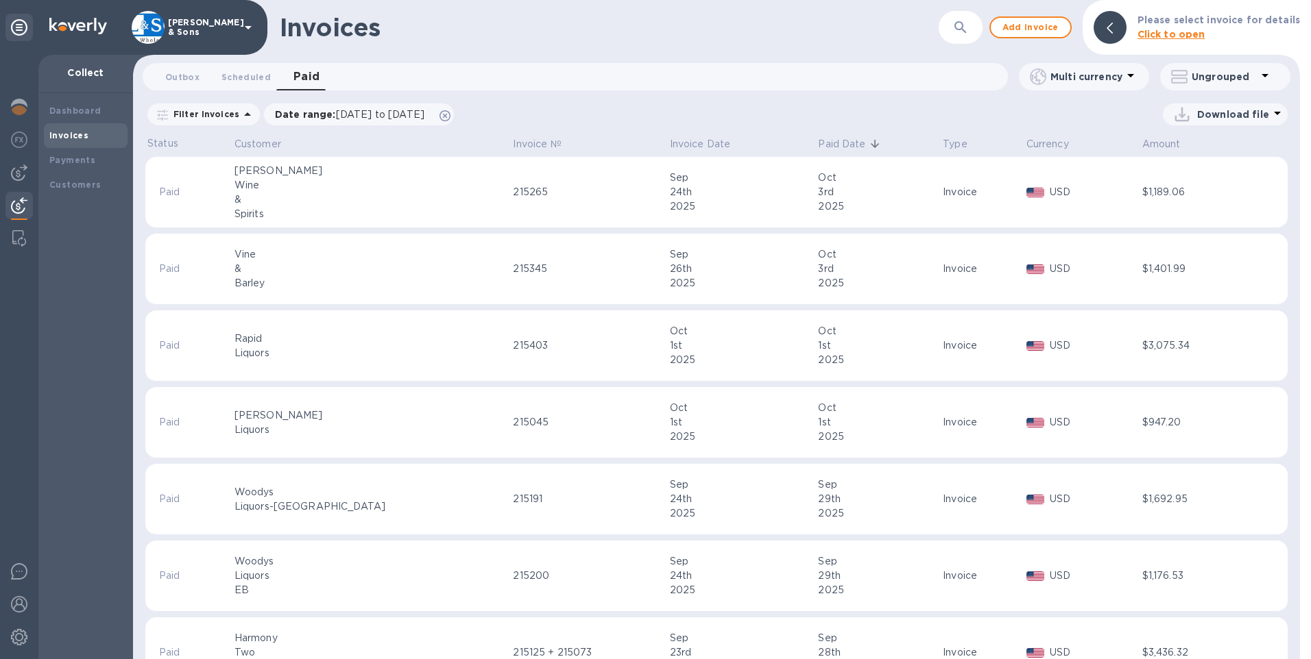
click at [1224, 116] on p "Download file" at bounding box center [1233, 115] width 72 height 14
click at [1209, 154] on li "XLSX file" at bounding box center [1225, 147] width 93 height 38
click at [248, 81] on span "Scheduled 0" at bounding box center [245, 77] width 49 height 14
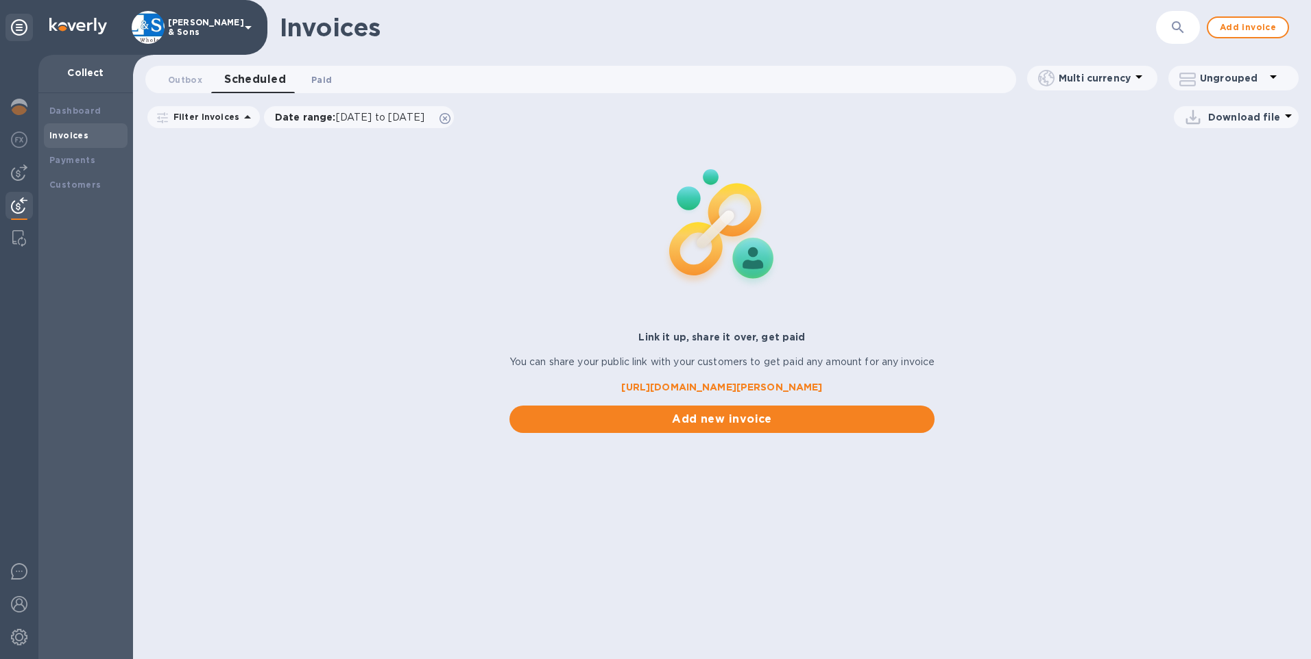
click at [317, 82] on span "Paid 0" at bounding box center [321, 80] width 21 height 14
